Goal: Task Accomplishment & Management: Use online tool/utility

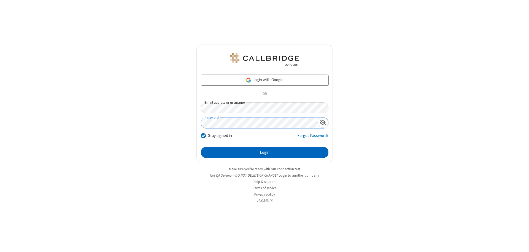
click at [264, 153] on button "Login" at bounding box center [264, 152] width 127 height 11
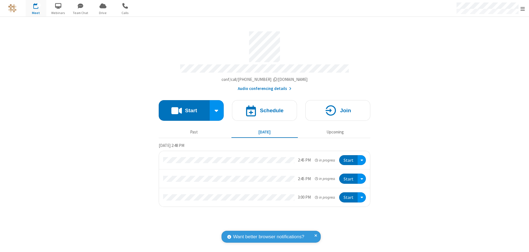
click at [522, 9] on span "Open menu" at bounding box center [522, 9] width 4 height 6
click at [103, 13] on span "Drive" at bounding box center [102, 12] width 21 height 5
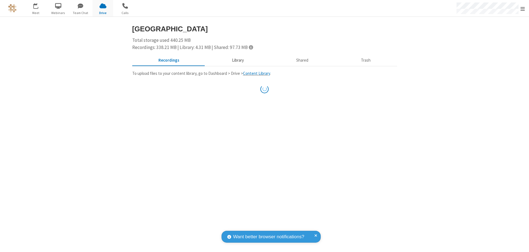
click at [235, 60] on button "Library" at bounding box center [237, 60] width 64 height 10
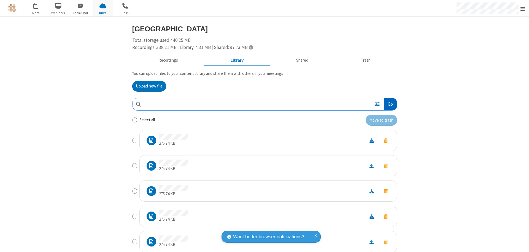
click at [388, 104] on button "Go" at bounding box center [389, 104] width 13 height 12
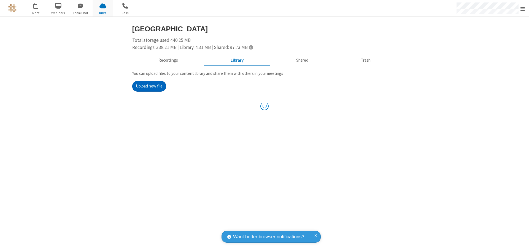
click at [147, 86] on button "Upload new file" at bounding box center [149, 86] width 34 height 11
